Goal: Task Accomplishment & Management: Manage account settings

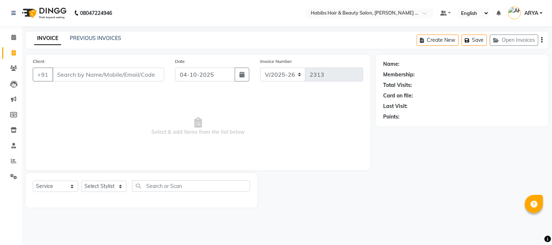
select select "5039"
select select "service"
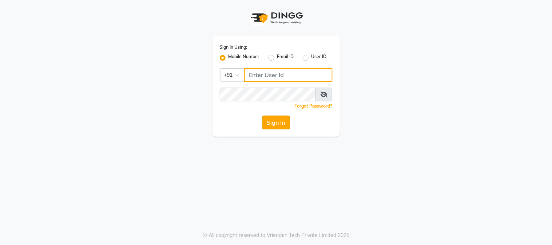
type input "8600163660"
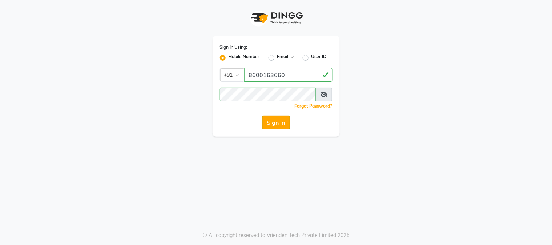
click at [280, 117] on button "Sign In" at bounding box center [276, 123] width 28 height 14
